Goal: Task Accomplishment & Management: Manage account settings

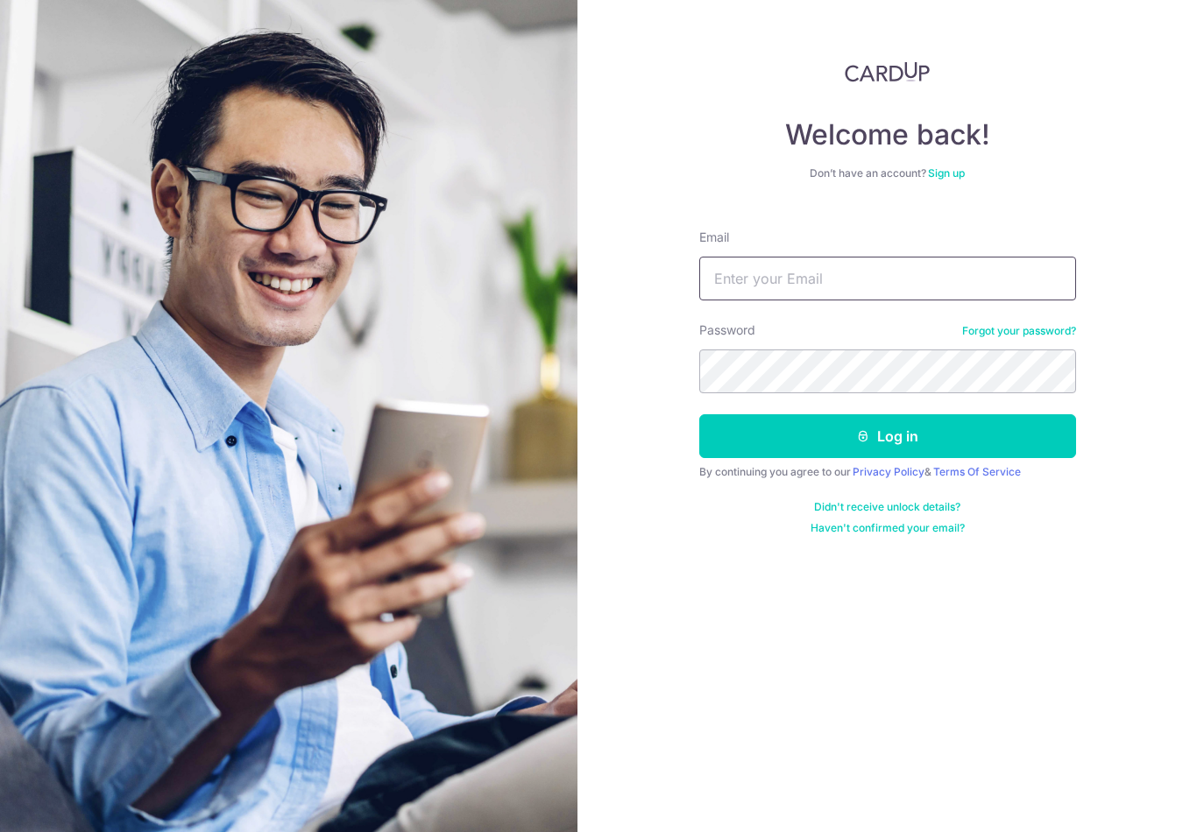
type input "[EMAIL_ADDRESS][DOMAIN_NAME]"
click at [886, 436] on button "Log in" at bounding box center [887, 436] width 377 height 44
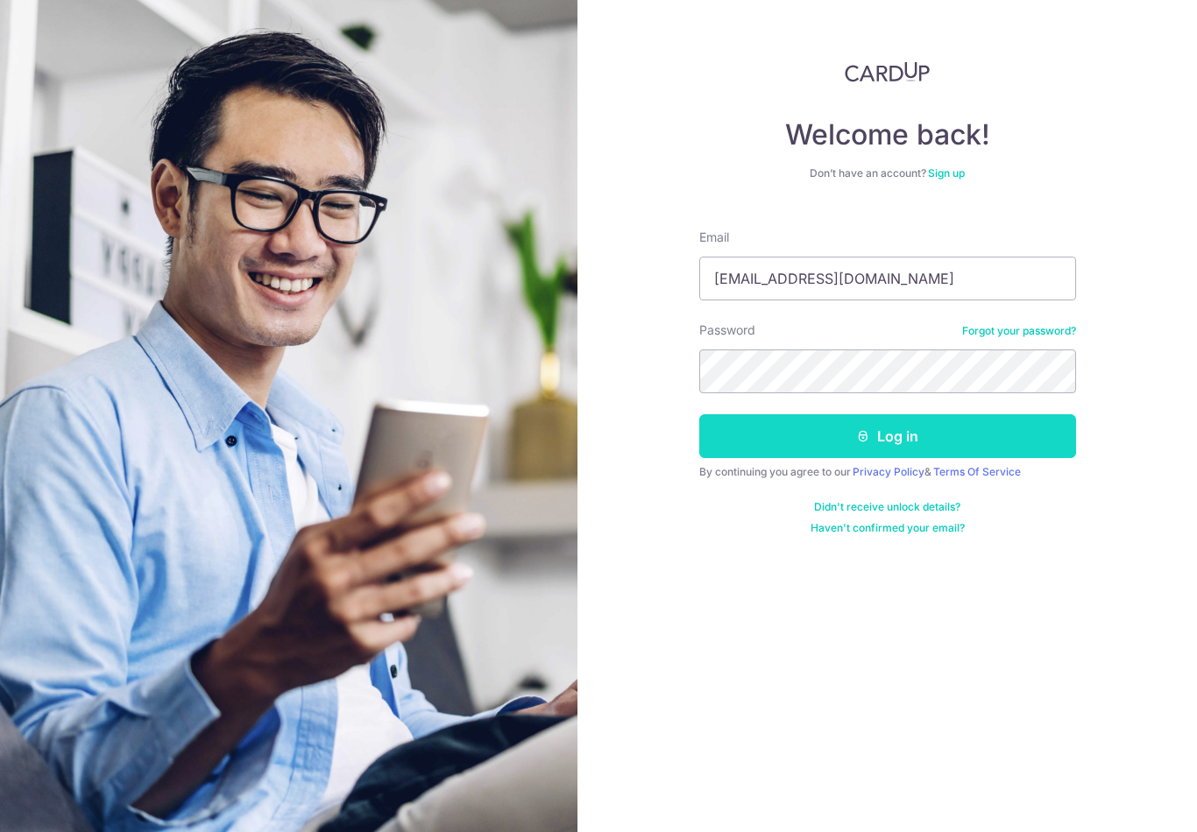
click at [1018, 441] on button "Log in" at bounding box center [887, 436] width 377 height 44
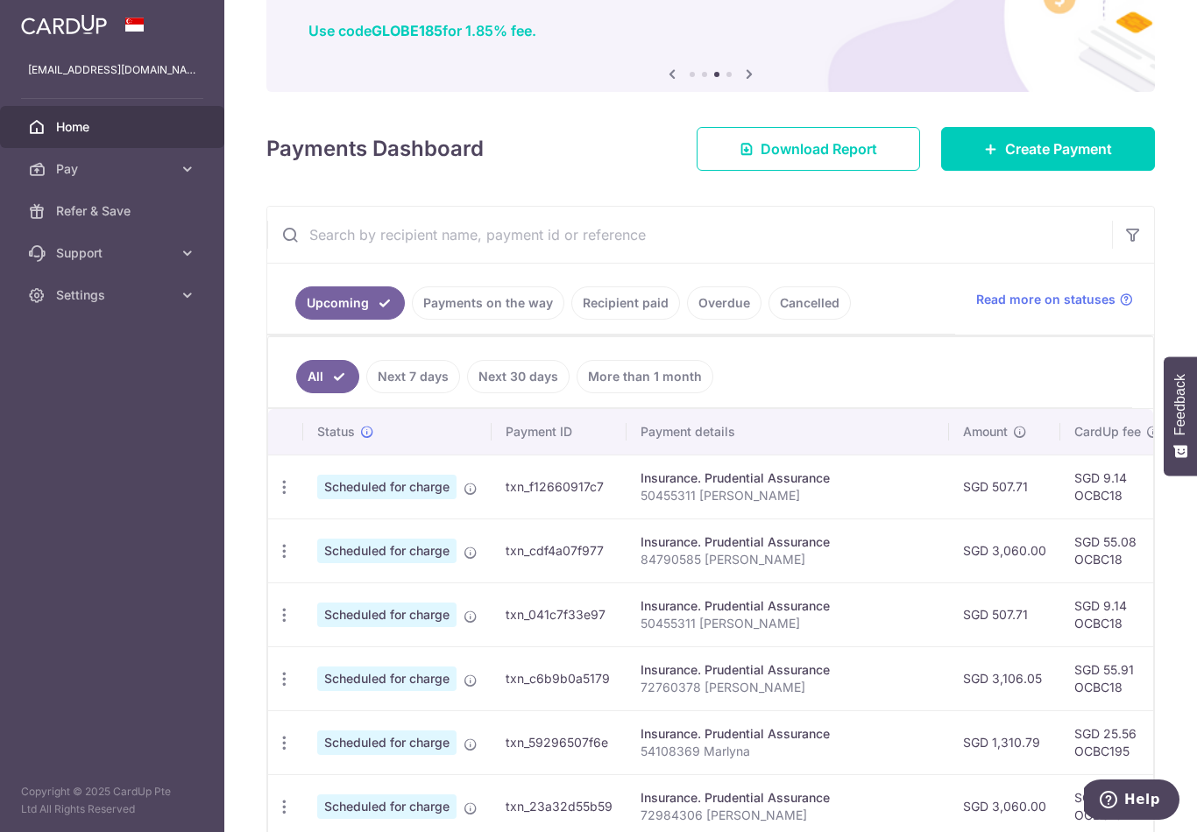
scroll to position [132, 0]
click at [571, 320] on link "Recipient paid" at bounding box center [625, 302] width 109 height 33
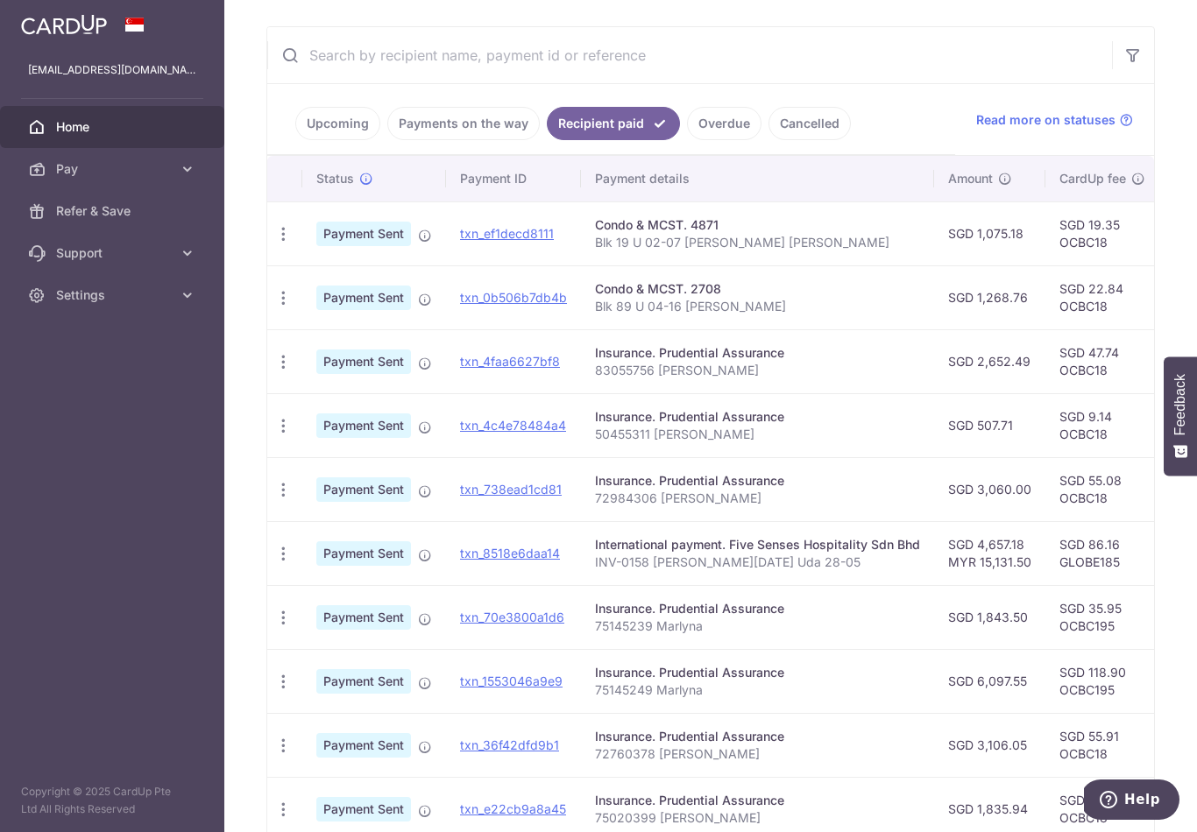
scroll to position [290, 0]
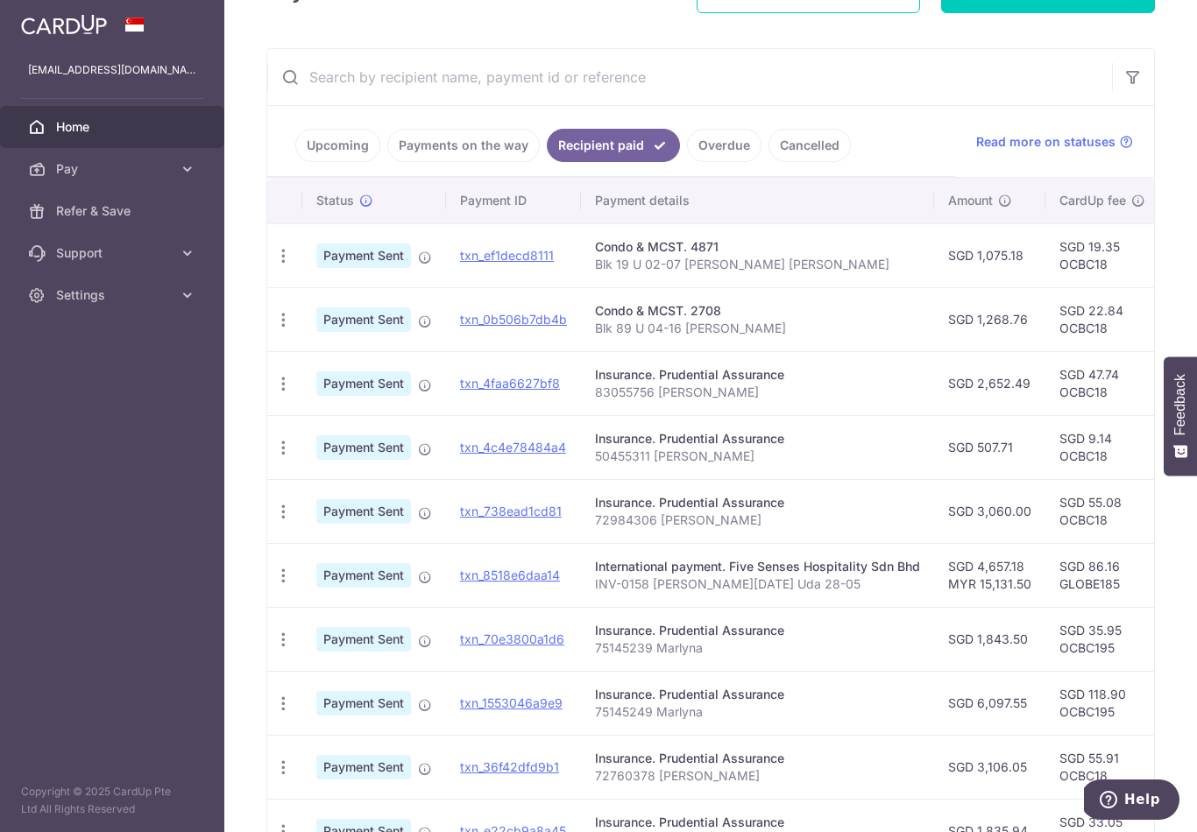
click at [295, 162] on link "Upcoming" at bounding box center [337, 145] width 85 height 33
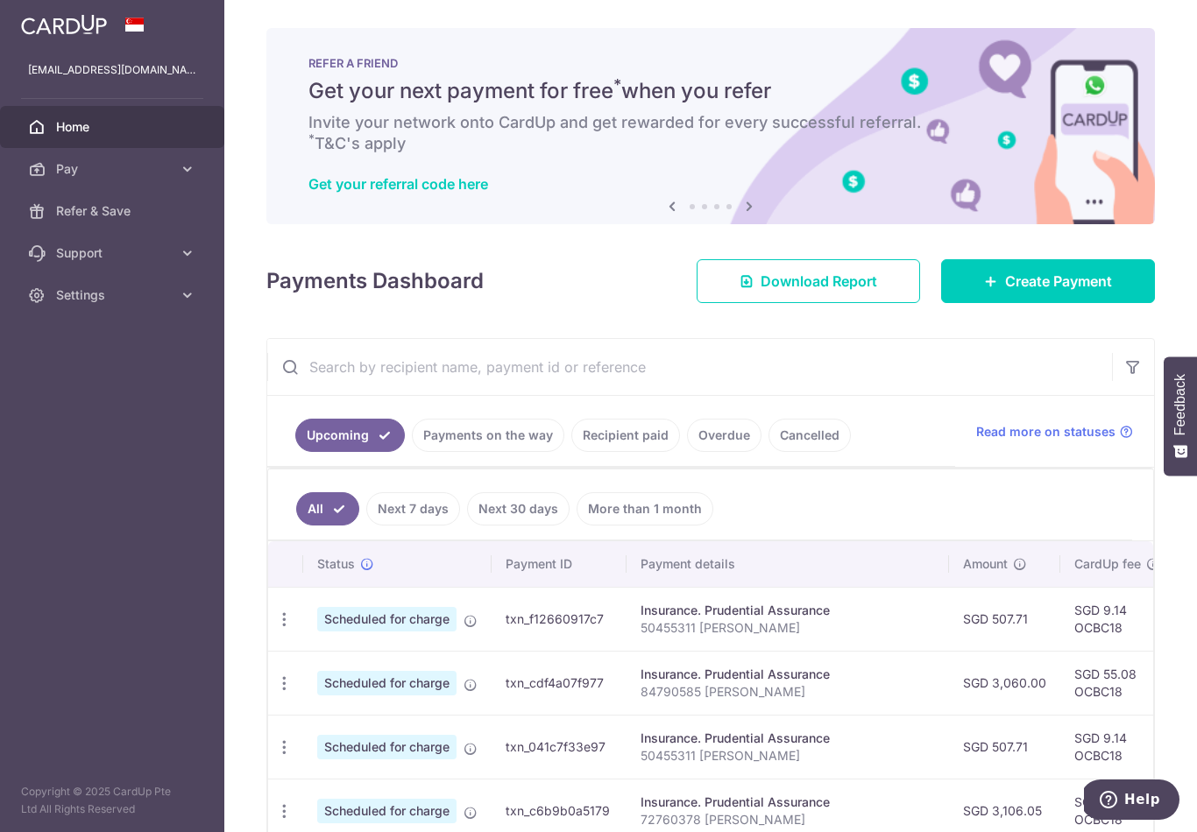
scroll to position [0, 0]
click at [0, 0] on icon "button" at bounding box center [0, 0] width 0 height 0
click at [202, 315] on link "Settings" at bounding box center [112, 295] width 224 height 42
click at [152, 398] on link "Logout" at bounding box center [112, 379] width 224 height 42
